Goal: Transaction & Acquisition: Purchase product/service

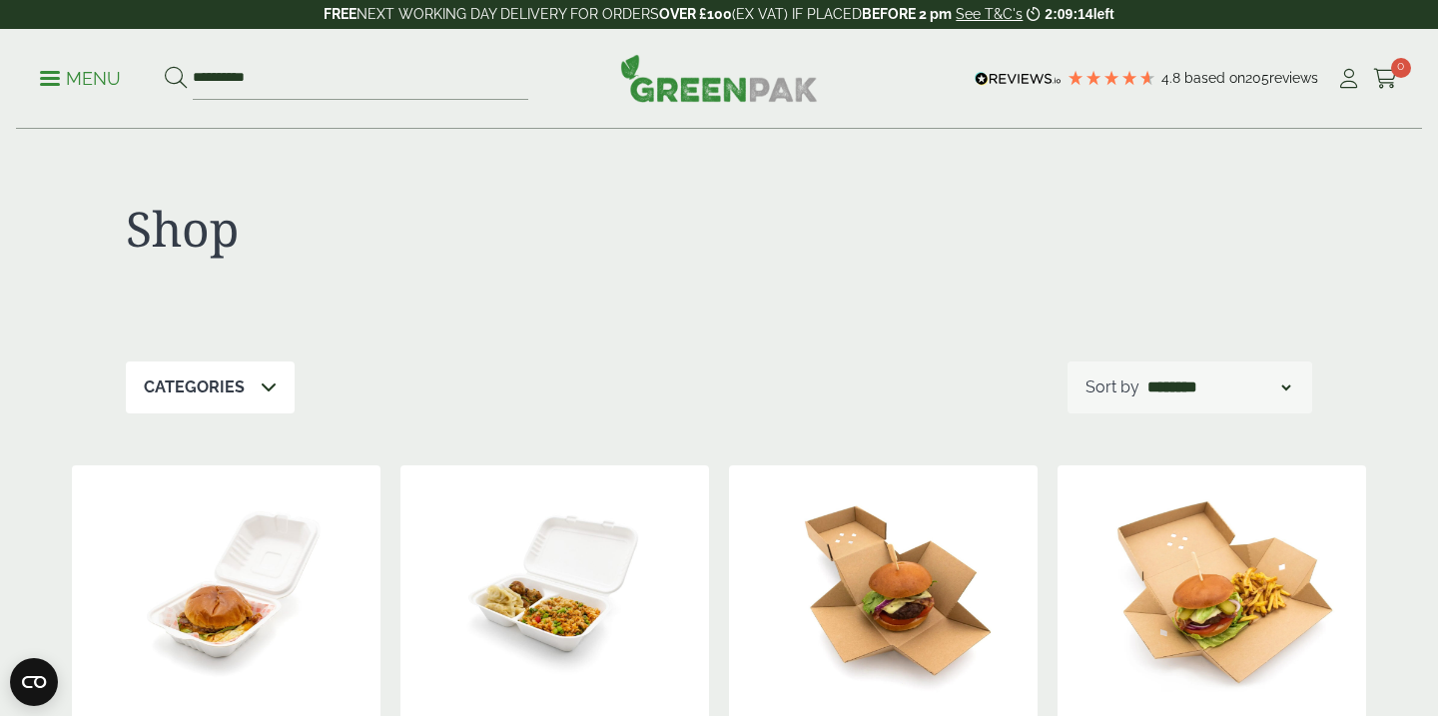
click at [827, 620] on img at bounding box center [883, 590] width 309 height 250
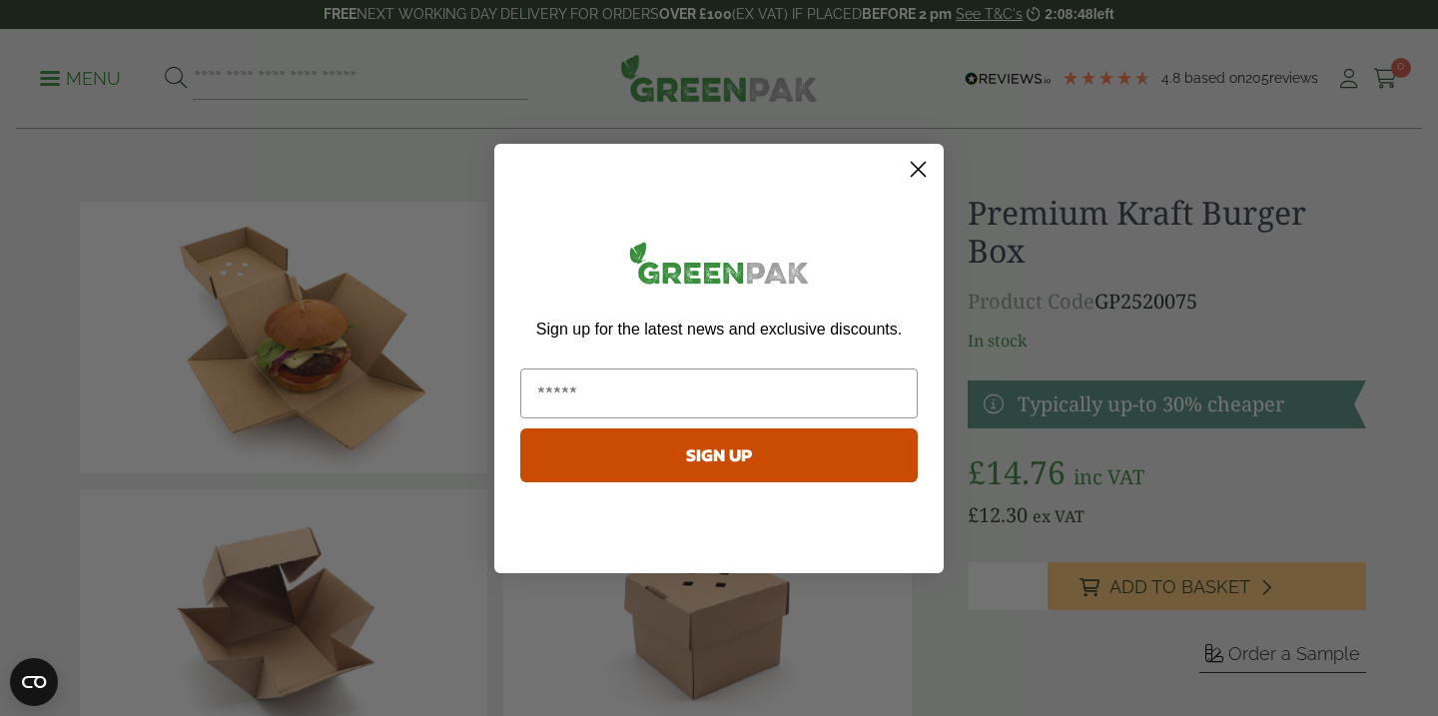
click at [917, 162] on circle "Close dialog" at bounding box center [918, 168] width 33 height 33
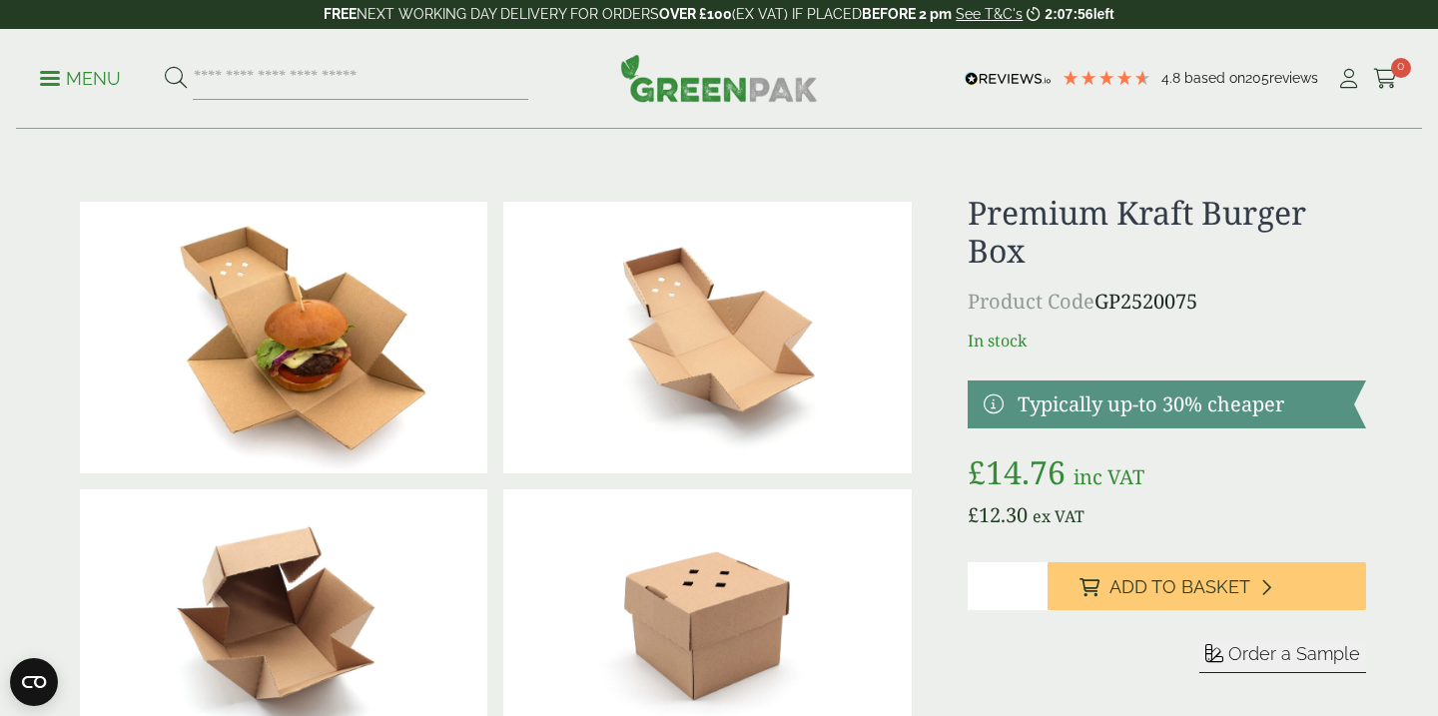
click at [993, 213] on h1 "Premium Kraft Burger Box" at bounding box center [1167, 232] width 398 height 77
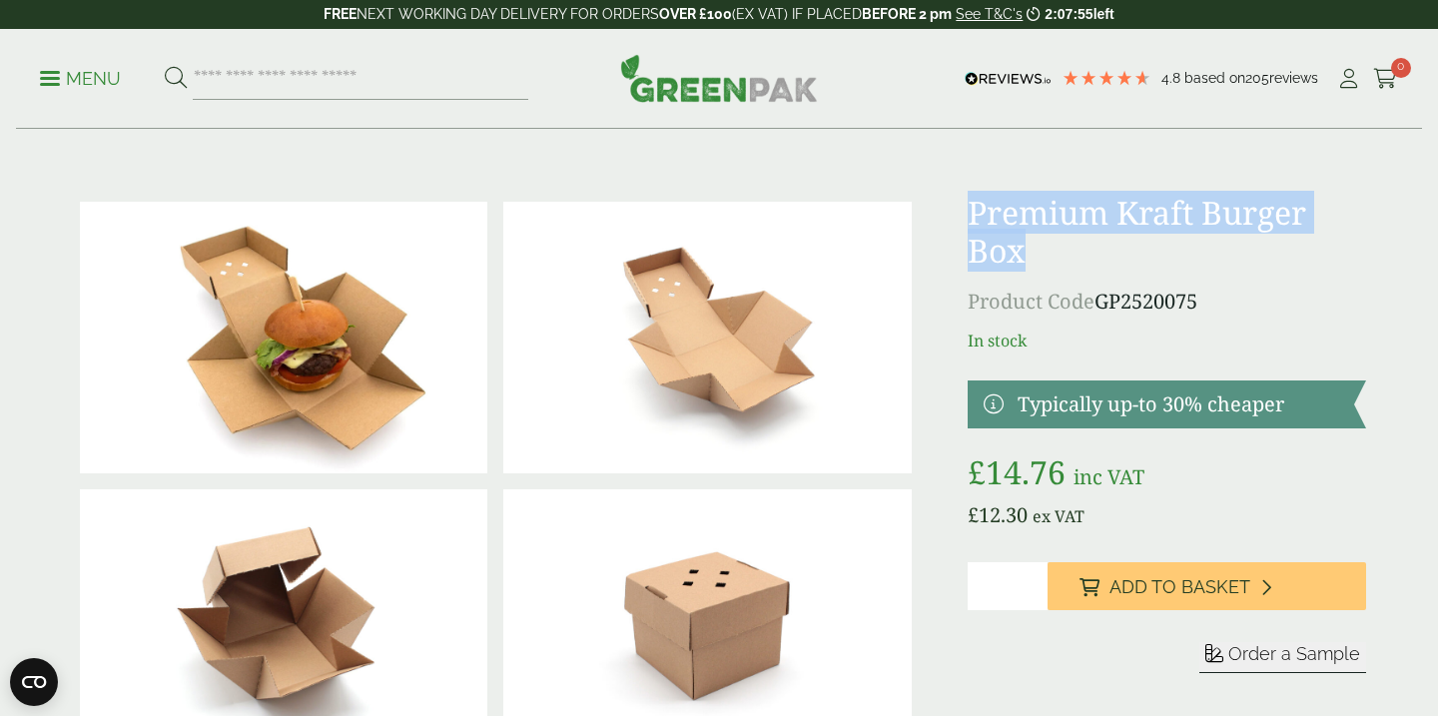
drag, startPoint x: 993, startPoint y: 213, endPoint x: 999, endPoint y: 241, distance: 28.6
click at [999, 241] on h1 "Premium Kraft Burger Box" at bounding box center [1167, 232] width 398 height 77
copy h1 "Premium Kraft Burger Box"
